Goal: Communication & Community: Answer question/provide support

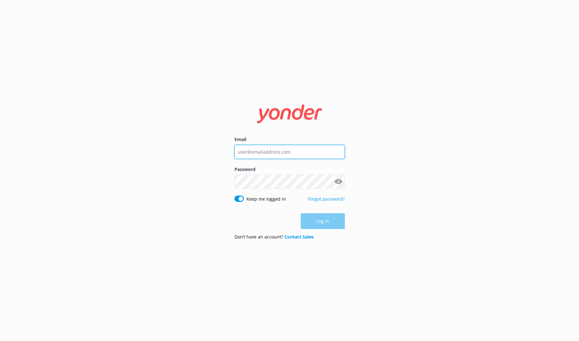
type input "[EMAIL_ADDRESS][DOMAIN_NAME]"
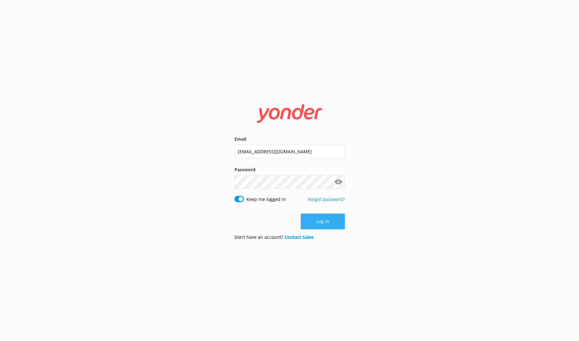
click at [327, 225] on button "Log in" at bounding box center [322, 221] width 44 height 16
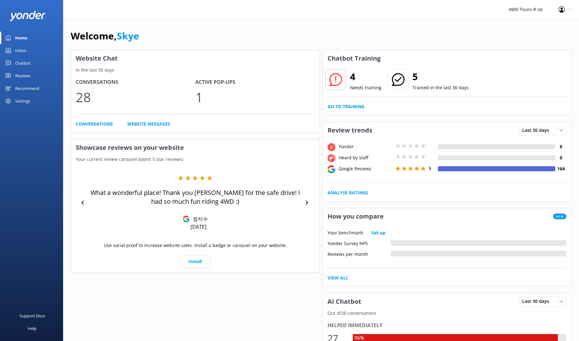
click at [26, 76] on div "Reviews" at bounding box center [22, 75] width 15 height 13
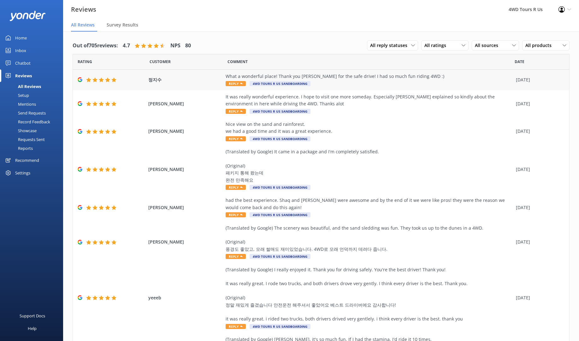
click at [235, 85] on span "Reply" at bounding box center [235, 83] width 20 height 5
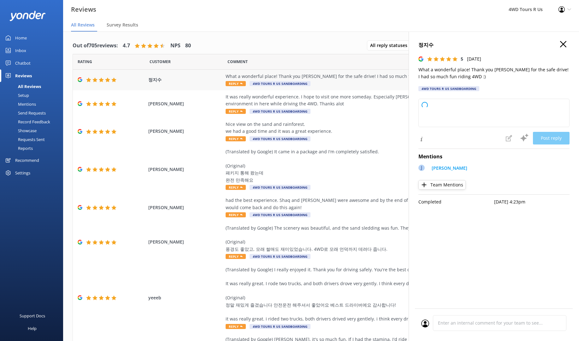
type textarea "Thank you so much for your kind words! We're thrilled you had a great time and …"
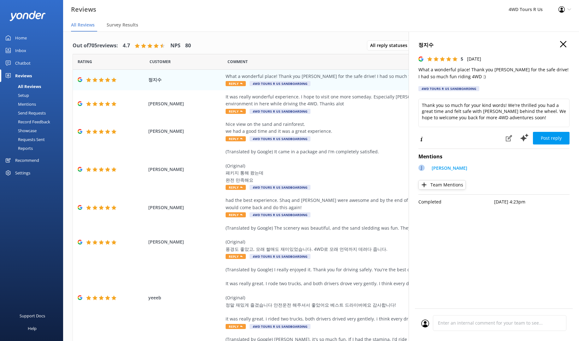
click at [551, 137] on button "Post reply" at bounding box center [550, 138] width 37 height 13
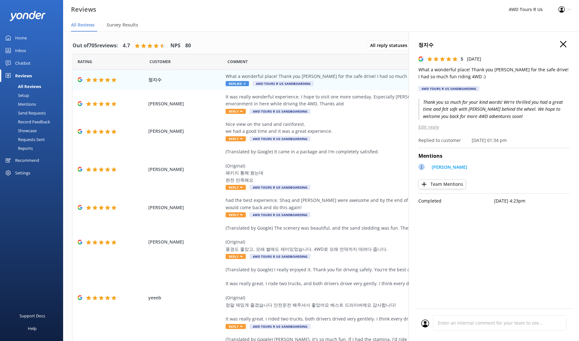
click at [566, 44] on h4 "정지수" at bounding box center [493, 45] width 151 height 8
click at [564, 44] on icon "button" at bounding box center [563, 44] width 6 height 6
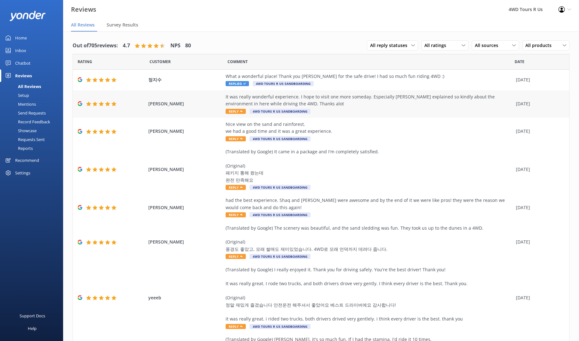
click at [230, 111] on span "Reply" at bounding box center [235, 111] width 20 height 5
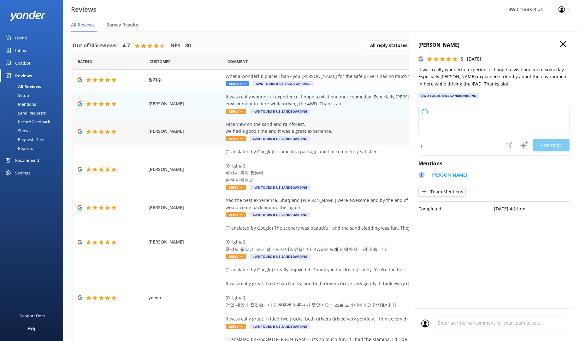
type textarea "Thank you so much for your kind words and wonderful review! We're delighted to …"
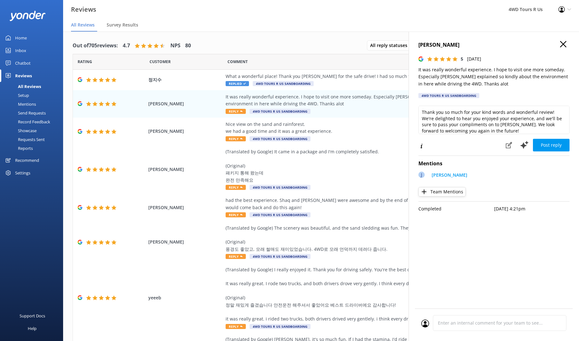
click at [550, 144] on button "Post reply" at bounding box center [550, 145] width 37 height 13
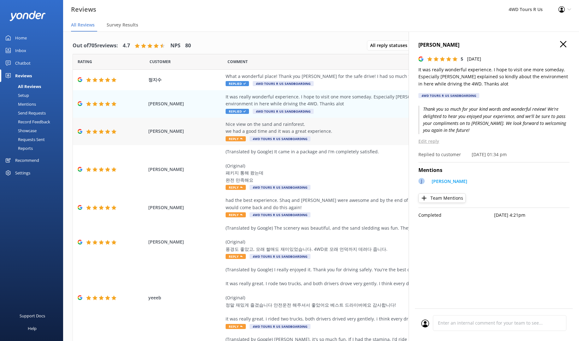
click at [235, 137] on span "Reply" at bounding box center [235, 138] width 20 height 5
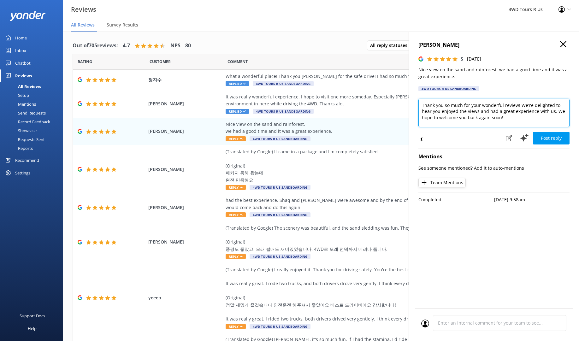
drag, startPoint x: 501, startPoint y: 105, endPoint x: 529, endPoint y: 108, distance: 28.2
click at [502, 104] on textarea "Thank you so much for your wonderful review! We're delighted to hear you enjoye…" at bounding box center [493, 113] width 151 height 28
drag, startPoint x: 428, startPoint y: 118, endPoint x: 465, endPoint y: 119, distance: 36.9
click at [464, 118] on textarea "Thank you so much for your fantastic review! We're delighted to hear you enjoye…" at bounding box center [493, 113] width 151 height 28
type textarea "Thank you so much for your fantastic review! We're delighted to hear you enjoye…"
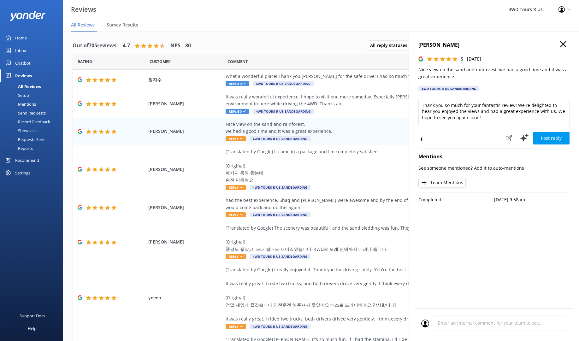
click at [555, 136] on button "Post reply" at bounding box center [550, 138] width 37 height 13
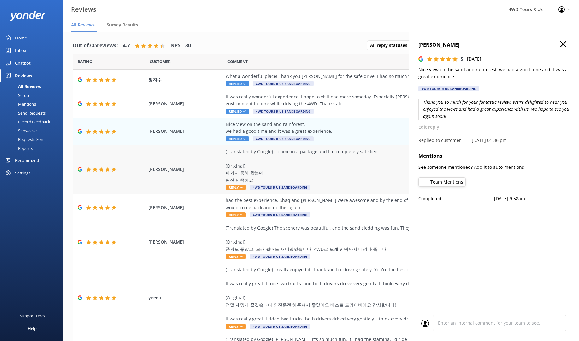
click at [239, 186] on span "Reply" at bounding box center [235, 187] width 20 height 5
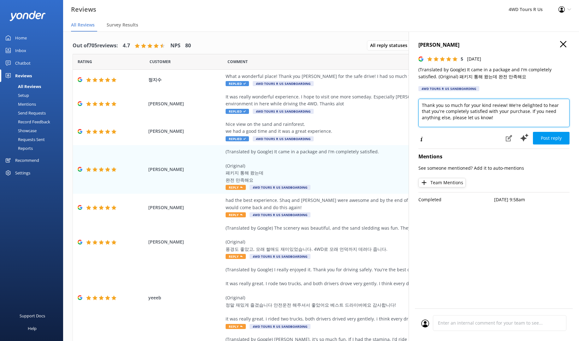
click at [490, 105] on textarea "Thank you so much for your kind review! We're delighted to hear that you're com…" at bounding box center [493, 113] width 151 height 28
drag, startPoint x: 488, startPoint y: 111, endPoint x: 517, endPoint y: 111, distance: 29.0
click at [517, 111] on textarea "Thank you so much for your review! We're delighted to hear that you're complete…" at bounding box center [493, 113] width 151 height 28
drag, startPoint x: 513, startPoint y: 110, endPoint x: 517, endPoint y: 119, distance: 9.3
click at [517, 119] on textarea "Thank you so much for your review! We're delighted to hear that you're complete…" at bounding box center [493, 113] width 151 height 28
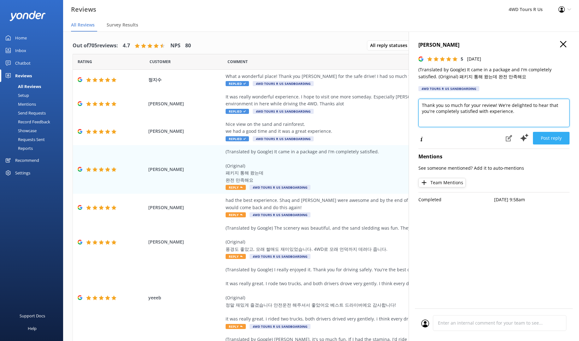
type textarea "Thank you so much for your review! We're delighted to hear that you're complete…"
click at [551, 139] on button "Post reply" at bounding box center [550, 138] width 37 height 13
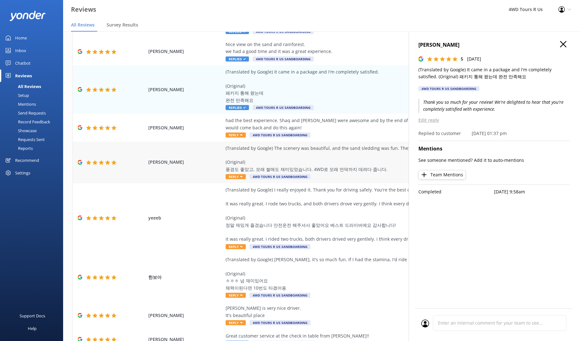
scroll to position [80, 0]
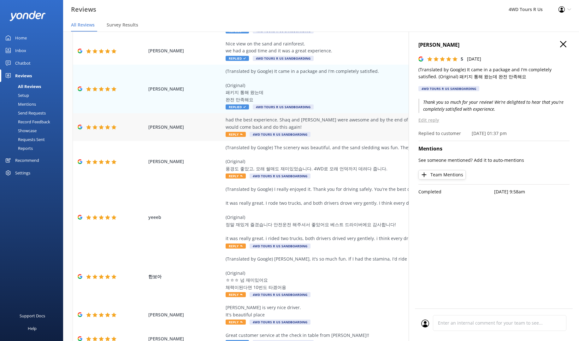
click at [232, 132] on span "Reply" at bounding box center [235, 134] width 20 height 5
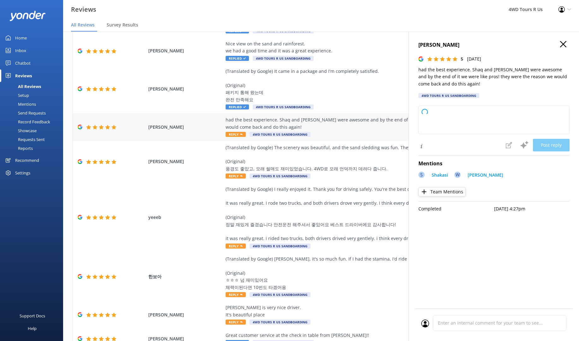
type textarea "Thank you so much for your wonderful review! We're thrilled to hear you had suc…"
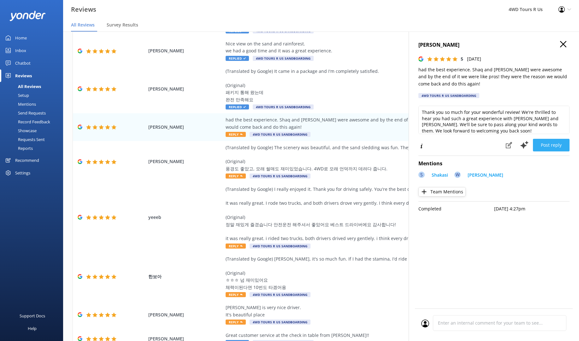
click at [555, 144] on button "Post reply" at bounding box center [550, 145] width 37 height 13
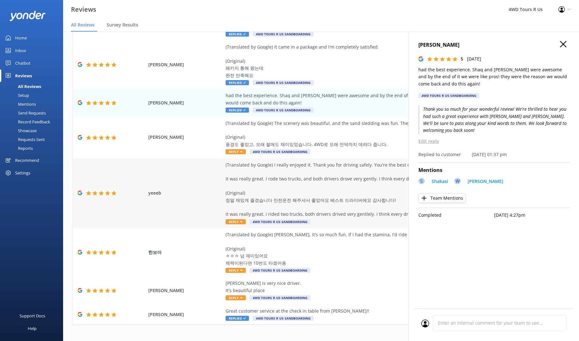
scroll to position [104, 0]
click at [239, 150] on span "Reply" at bounding box center [235, 151] width 20 height 5
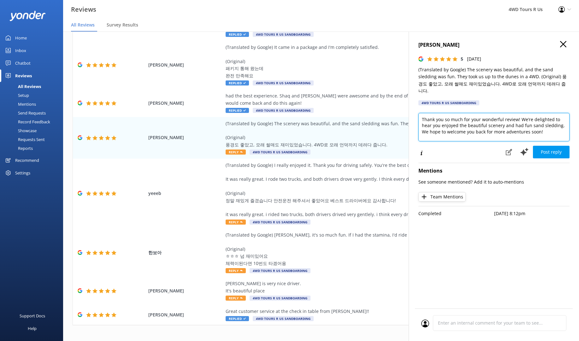
click at [501, 113] on textarea "Thank you so much for your wonderful review! We’re delighted to hear you enjoye…" at bounding box center [493, 127] width 151 height 28
drag, startPoint x: 520, startPoint y: 117, endPoint x: 538, endPoint y: 119, distance: 17.4
click at [537, 119] on textarea "Thank you so much for your review! We’re delighted to hear you enjoyed the beau…" at bounding box center [493, 127] width 151 height 28
type textarea "Thank you so much for your review! We’re delighted to hear you enjoyed the beau…"
click at [547, 146] on button "Post reply" at bounding box center [550, 152] width 37 height 13
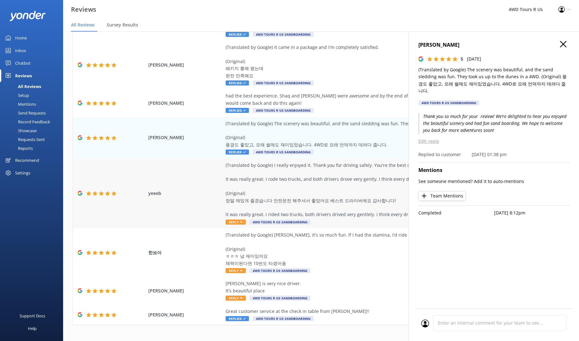
click at [235, 219] on span "Reply" at bounding box center [235, 221] width 20 height 5
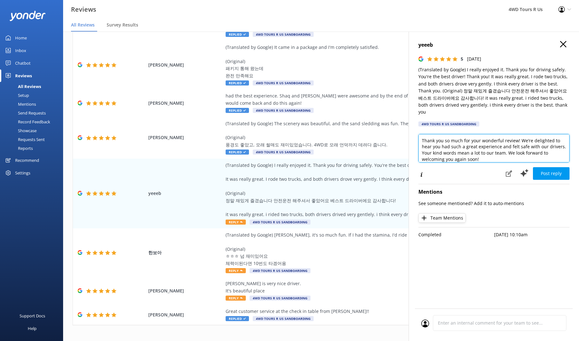
drag, startPoint x: 502, startPoint y: 132, endPoint x: 535, endPoint y: 136, distance: 33.3
click at [502, 134] on textarea "Thank you so much for your wonderful review! We’re delighted to hear you had su…" at bounding box center [493, 148] width 151 height 28
drag, startPoint x: 486, startPoint y: 145, endPoint x: 489, endPoint y: 148, distance: 4.0
click at [489, 147] on textarea "Thank you so much for your great review! We’re delighted to hear you had such a…" at bounding box center [493, 148] width 151 height 28
type textarea "Thank you so much for your great review! We’re delighted to hear you had such a…"
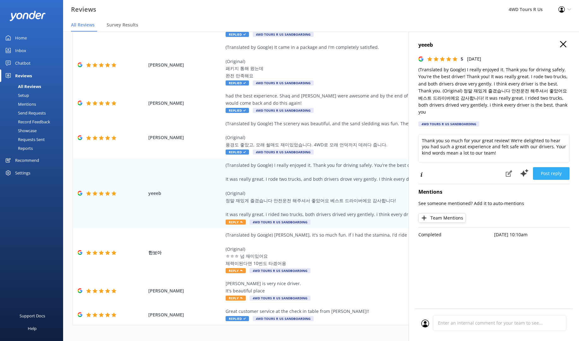
click at [553, 167] on button "Post reply" at bounding box center [550, 173] width 37 height 13
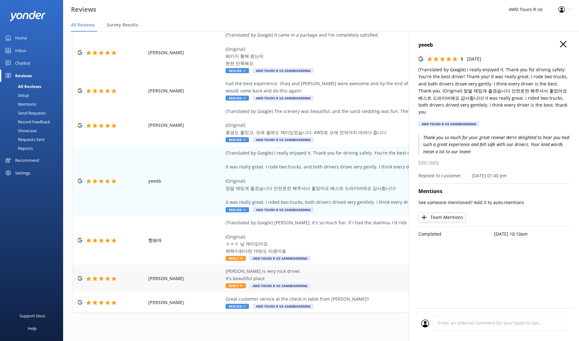
scroll to position [13, 0]
click at [235, 256] on span "Reply" at bounding box center [235, 258] width 20 height 5
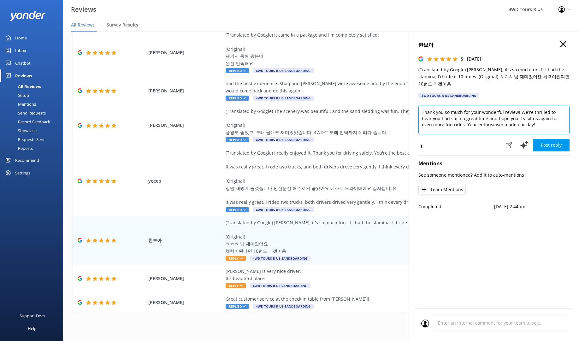
drag, startPoint x: 502, startPoint y: 104, endPoint x: 483, endPoint y: 104, distance: 19.5
click at [481, 106] on textarea "Thank you so much for your wonderful review! We're thrilled to hear you had suc…" at bounding box center [493, 120] width 151 height 28
type textarea "Thank you so much for your honest review! We're thrilled to hear you had such a…"
click at [553, 140] on button "Post reply" at bounding box center [550, 145] width 37 height 13
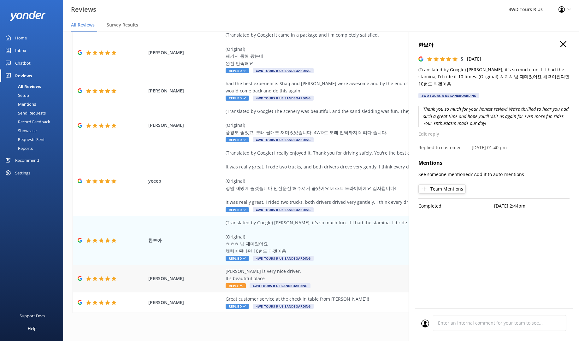
click at [236, 283] on span "Reply" at bounding box center [235, 285] width 20 height 5
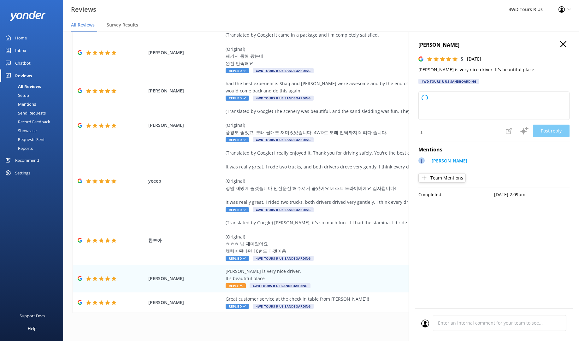
type textarea "Thank you so much for your kind words and wonderful rating! We're glad you enjo…"
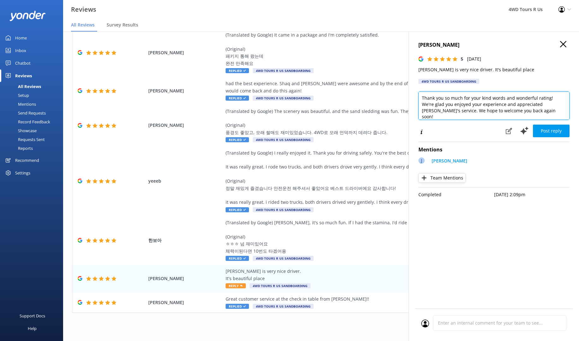
drag, startPoint x: 478, startPoint y: 98, endPoint x: 510, endPoint y: 96, distance: 32.2
click at [510, 96] on textarea "Thank you so much for your kind words and wonderful rating! We're glad you enjo…" at bounding box center [493, 105] width 151 height 28
click at [519, 106] on textarea "Thank you so much for your kind words and wonderful rating! We're glad you enjo…" at bounding box center [493, 105] width 151 height 28
click at [547, 129] on button "Post reply" at bounding box center [550, 131] width 37 height 13
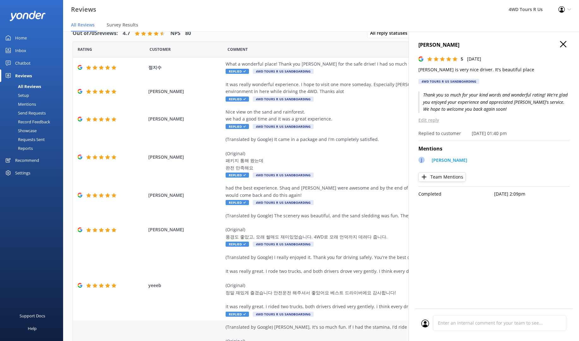
scroll to position [0, 0]
click at [122, 25] on span "Survey Results" at bounding box center [123, 25] width 32 height 6
